Goal: Task Accomplishment & Management: Use online tool/utility

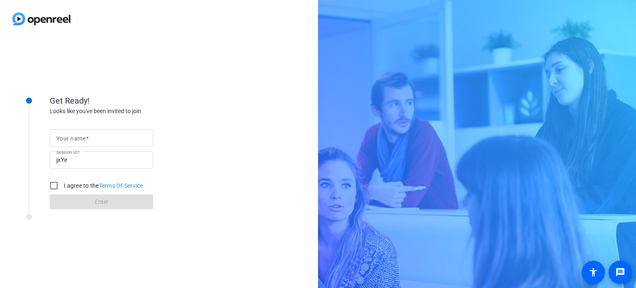
click at [99, 136] on input "Your name" at bounding box center [101, 138] width 90 height 10
type input "[PERSON_NAME]"
click at [53, 185] on input "I agree to the Terms Of Service" at bounding box center [54, 185] width 17 height 17
checkbox input "true"
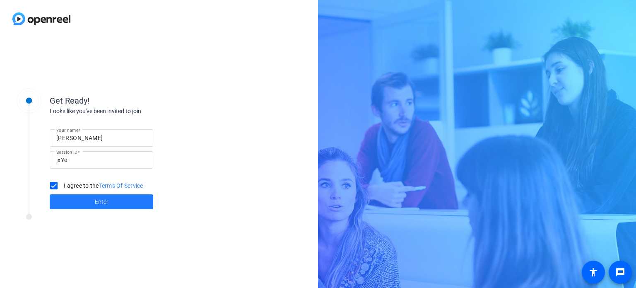
click at [105, 200] on span "Enter" at bounding box center [102, 202] width 14 height 9
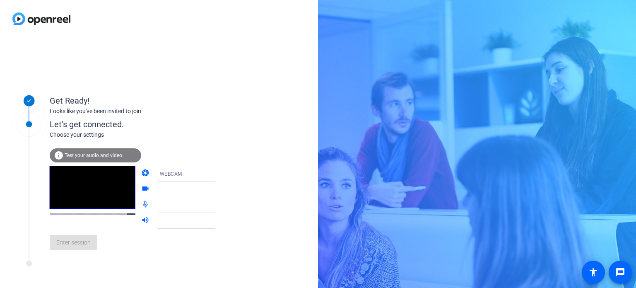
click at [222, 174] on icon at bounding box center [224, 174] width 4 height 2
click at [205, 174] on div at bounding box center [318, 144] width 636 height 288
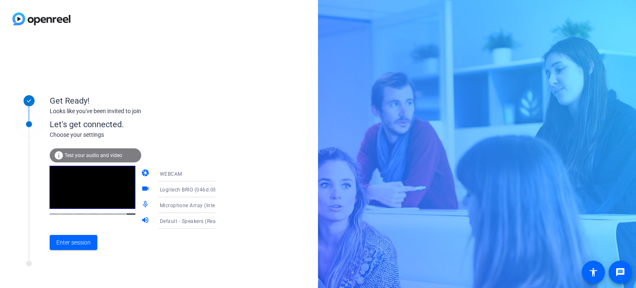
click at [141, 188] on mat-icon "videocam" at bounding box center [146, 189] width 10 height 10
click at [219, 175] on icon at bounding box center [224, 174] width 10 height 10
click at [206, 175] on div at bounding box center [318, 144] width 636 height 288
click at [199, 220] on span "Default - Speakers (Realtek(R) Audio)" at bounding box center [204, 220] width 89 height 7
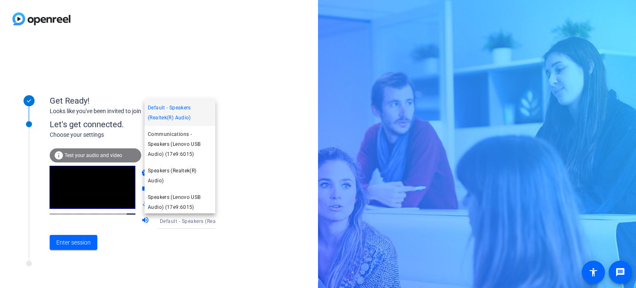
click at [250, 187] on div at bounding box center [318, 144] width 636 height 288
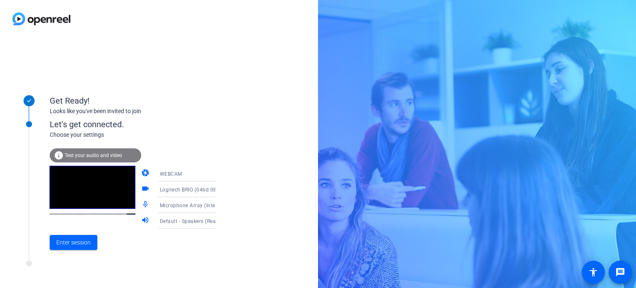
click at [195, 188] on span "Logitech BRIO (046d:085e)" at bounding box center [192, 189] width 65 height 7
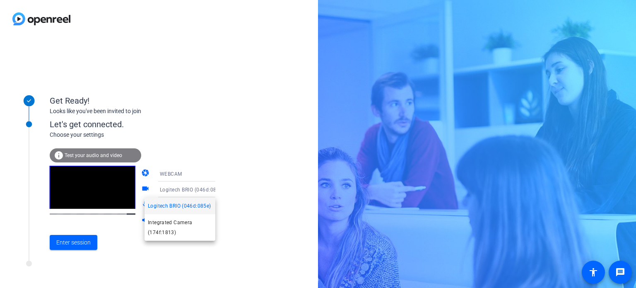
click at [195, 188] on div at bounding box center [318, 144] width 636 height 288
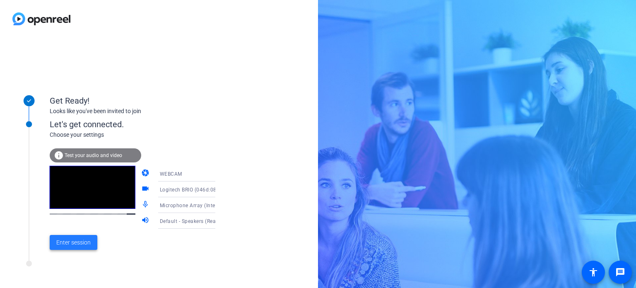
click at [73, 241] on span "Enter session" at bounding box center [73, 242] width 34 height 9
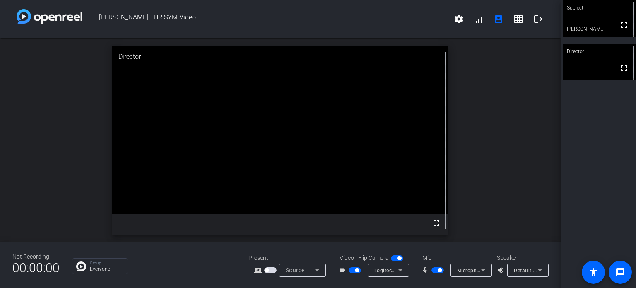
click at [403, 272] on icon at bounding box center [400, 270] width 10 height 10
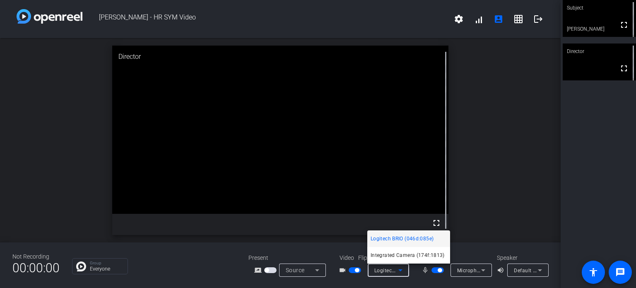
click at [403, 272] on div at bounding box center [318, 144] width 636 height 288
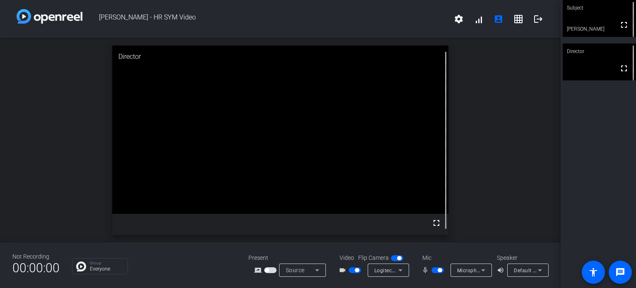
click at [394, 258] on span "button" at bounding box center [397, 258] width 12 height 6
click at [395, 258] on span "button" at bounding box center [393, 258] width 4 height 4
click at [391, 258] on span "button" at bounding box center [397, 258] width 12 height 6
click at [398, 259] on span "button" at bounding box center [397, 258] width 12 height 6
click at [394, 259] on span "button" at bounding box center [397, 258] width 12 height 6
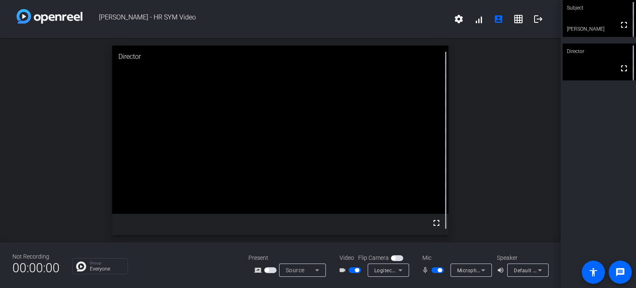
click at [403, 256] on button "button" at bounding box center [397, 258] width 12 height 6
click at [393, 258] on span "button" at bounding box center [397, 258] width 12 height 6
click at [398, 259] on span "button" at bounding box center [397, 258] width 12 height 6
click at [392, 258] on span "button" at bounding box center [397, 258] width 12 height 6
click at [398, 258] on span "button" at bounding box center [397, 258] width 12 height 6
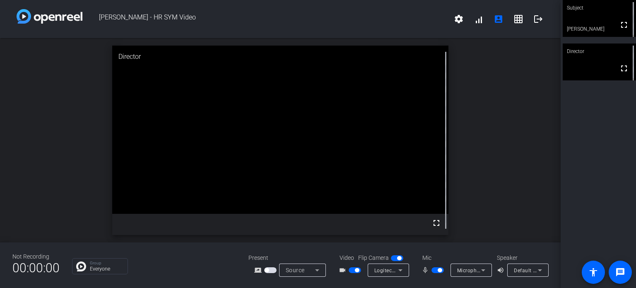
click at [395, 259] on span "button" at bounding box center [397, 258] width 12 height 6
click at [399, 258] on span "button" at bounding box center [397, 258] width 12 height 6
drag, startPoint x: 292, startPoint y: 104, endPoint x: 252, endPoint y: 96, distance: 41.3
click at [252, 96] on video at bounding box center [280, 130] width 336 height 168
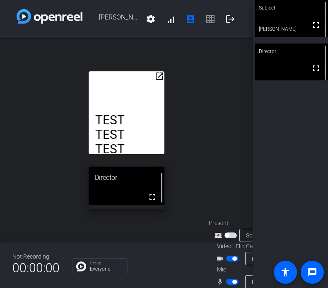
drag, startPoint x: 145, startPoint y: 80, endPoint x: 174, endPoint y: 77, distance: 29.5
click at [174, 77] on div "open_in_new TEST TEST TEST TEST TEST TEST TEST TEST TEST Director fullscreen" at bounding box center [126, 140] width 253 height 204
drag, startPoint x: 156, startPoint y: 75, endPoint x: 188, endPoint y: 69, distance: 33.2
click at [188, 69] on div "open_in_new TEST TEST TEST TEST TEST TEST TEST TEST TEST Director fullscreen" at bounding box center [126, 140] width 253 height 204
drag, startPoint x: 116, startPoint y: 123, endPoint x: 101, endPoint y: 108, distance: 21.4
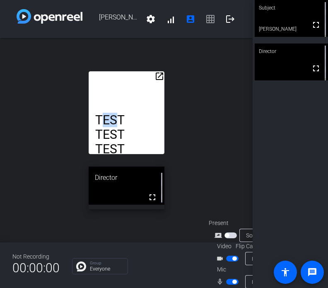
click at [101, 108] on div "TEST TEST TEST TEST TEST TEST TEST TEST TEST" at bounding box center [127, 112] width 76 height 83
click at [159, 72] on mat-icon "open_in_new" at bounding box center [159, 76] width 10 height 10
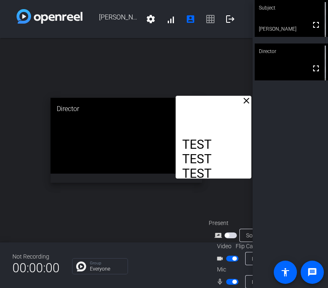
drag, startPoint x: 146, startPoint y: 58, endPoint x: 235, endPoint y: 109, distance: 103.1
click at [235, 109] on div "TEST TEST TEST TEST TEST TEST TEST TEST TEST" at bounding box center [214, 137] width 76 height 83
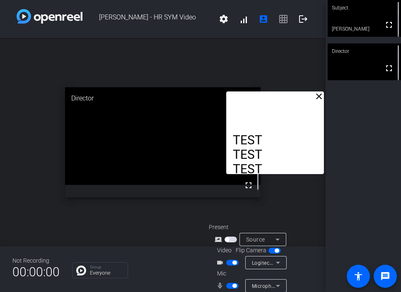
drag, startPoint x: 266, startPoint y: 51, endPoint x: 298, endPoint y: 98, distance: 57.0
click at [298, 98] on div "TEST TEST TEST TEST TEST TEST TEST TEST TEST" at bounding box center [275, 133] width 98 height 83
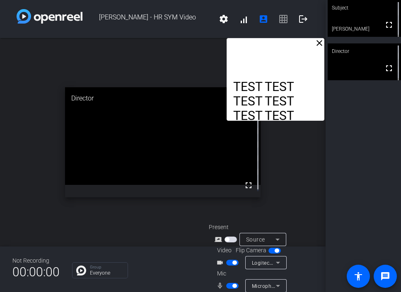
drag, startPoint x: 271, startPoint y: 104, endPoint x: 291, endPoint y: 40, distance: 67.1
click at [279, 40] on div "TEST TEST TEST TEST TEST TEST TEST TEST TEST TEST TEST TEST" at bounding box center [276, 79] width 98 height 83
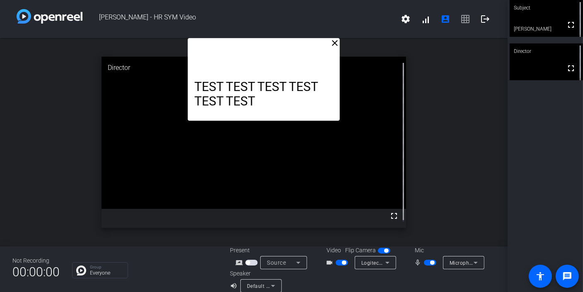
drag, startPoint x: 364, startPoint y: 49, endPoint x: 262, endPoint y: 3, distance: 112.7
click at [262, 3] on div "[PERSON_NAME] - HR SYM Video settings signal_cellular_alt account_box grid_on l…" at bounding box center [253, 146] width 507 height 292
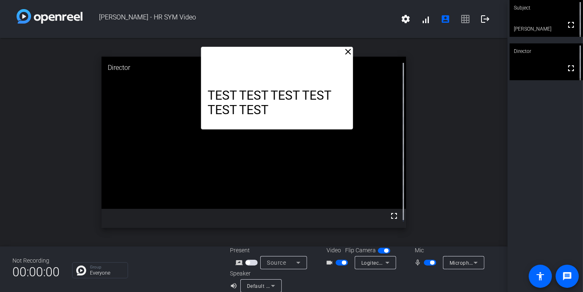
drag, startPoint x: 336, startPoint y: 116, endPoint x: 349, endPoint y: 124, distance: 15.9
click at [349, 124] on div "TEST TEST TEST TEST TEST TEST TEST TEST TEST TEST TEST TEST" at bounding box center [277, 160] width 152 height 145
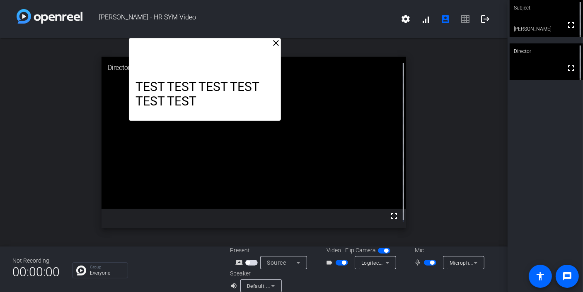
drag, startPoint x: 301, startPoint y: 80, endPoint x: 229, endPoint y: 10, distance: 100.4
click at [229, 10] on div "[PERSON_NAME] - HR SYM Video settings signal_cellular_alt account_box grid_on l…" at bounding box center [253, 146] width 507 height 292
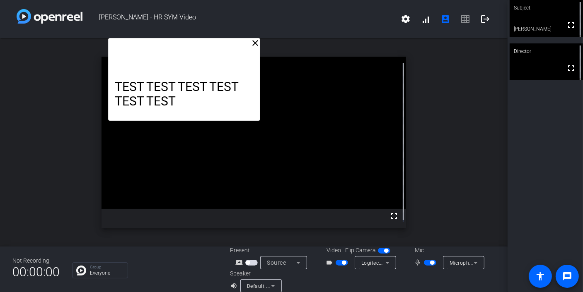
drag, startPoint x: 212, startPoint y: 47, endPoint x: 192, endPoint y: 40, distance: 22.0
click at [192, 40] on div "TEST TEST TEST TEST TEST TEST TEST TEST TEST TEST TEST TEST" at bounding box center [184, 79] width 152 height 83
drag, startPoint x: 186, startPoint y: 35, endPoint x: 170, endPoint y: 34, distance: 15.8
click at [170, 34] on div "[PERSON_NAME] - HR SYM Video settings signal_cellular_alt account_box grid_on l…" at bounding box center [253, 19] width 507 height 38
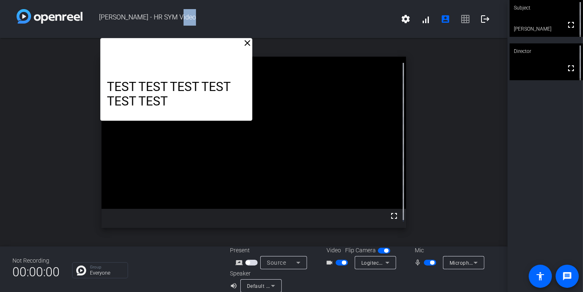
drag, startPoint x: 174, startPoint y: 51, endPoint x: 166, endPoint y: 47, distance: 8.7
click at [166, 47] on div "TEST TEST TEST TEST TEST TEST TEST TEST TEST TEST TEST TEST" at bounding box center [176, 79] width 152 height 83
